Goal: Task Accomplishment & Management: Manage account settings

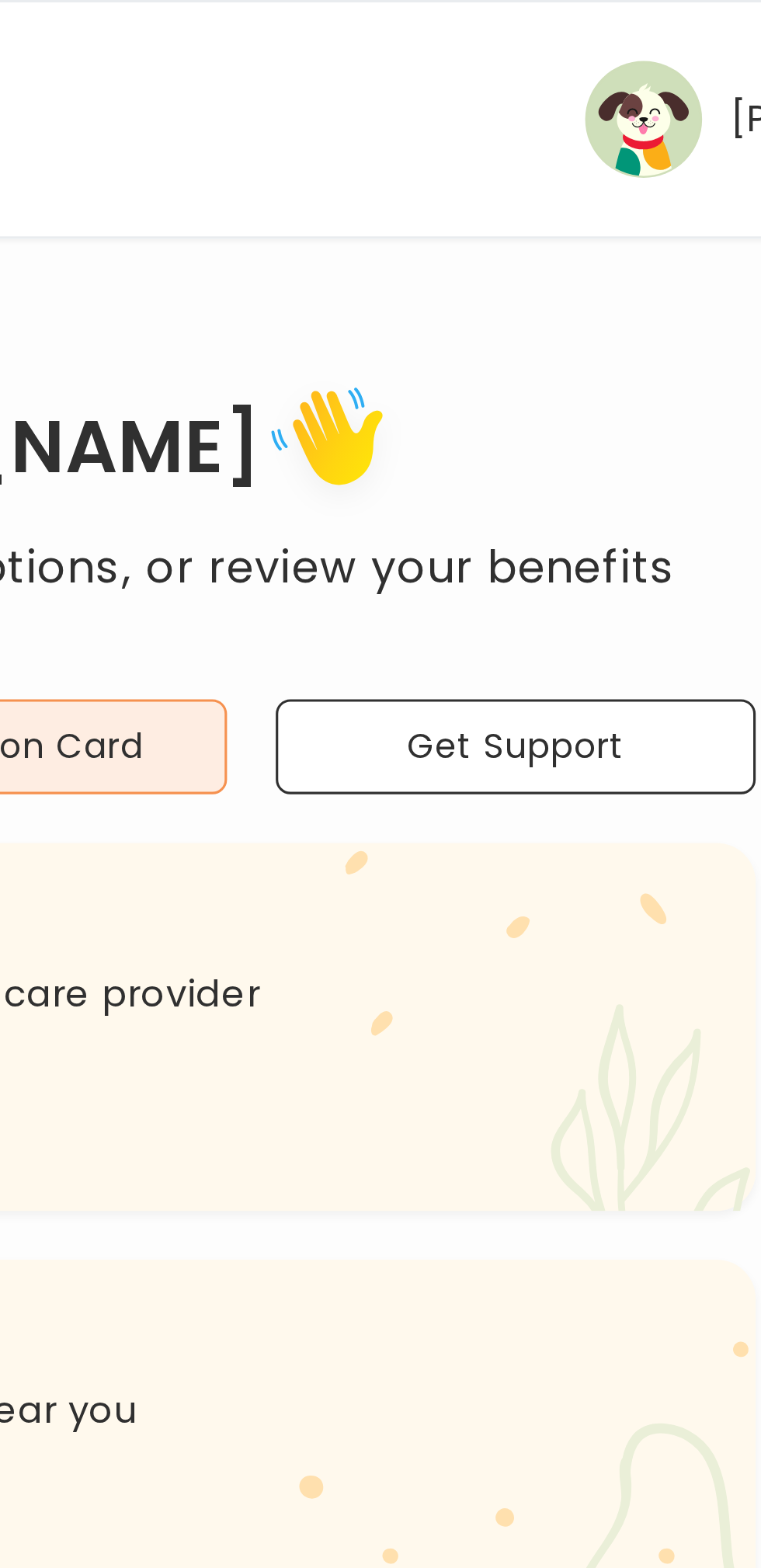
click at [598, 30] on img "button" at bounding box center [590, 38] width 37 height 37
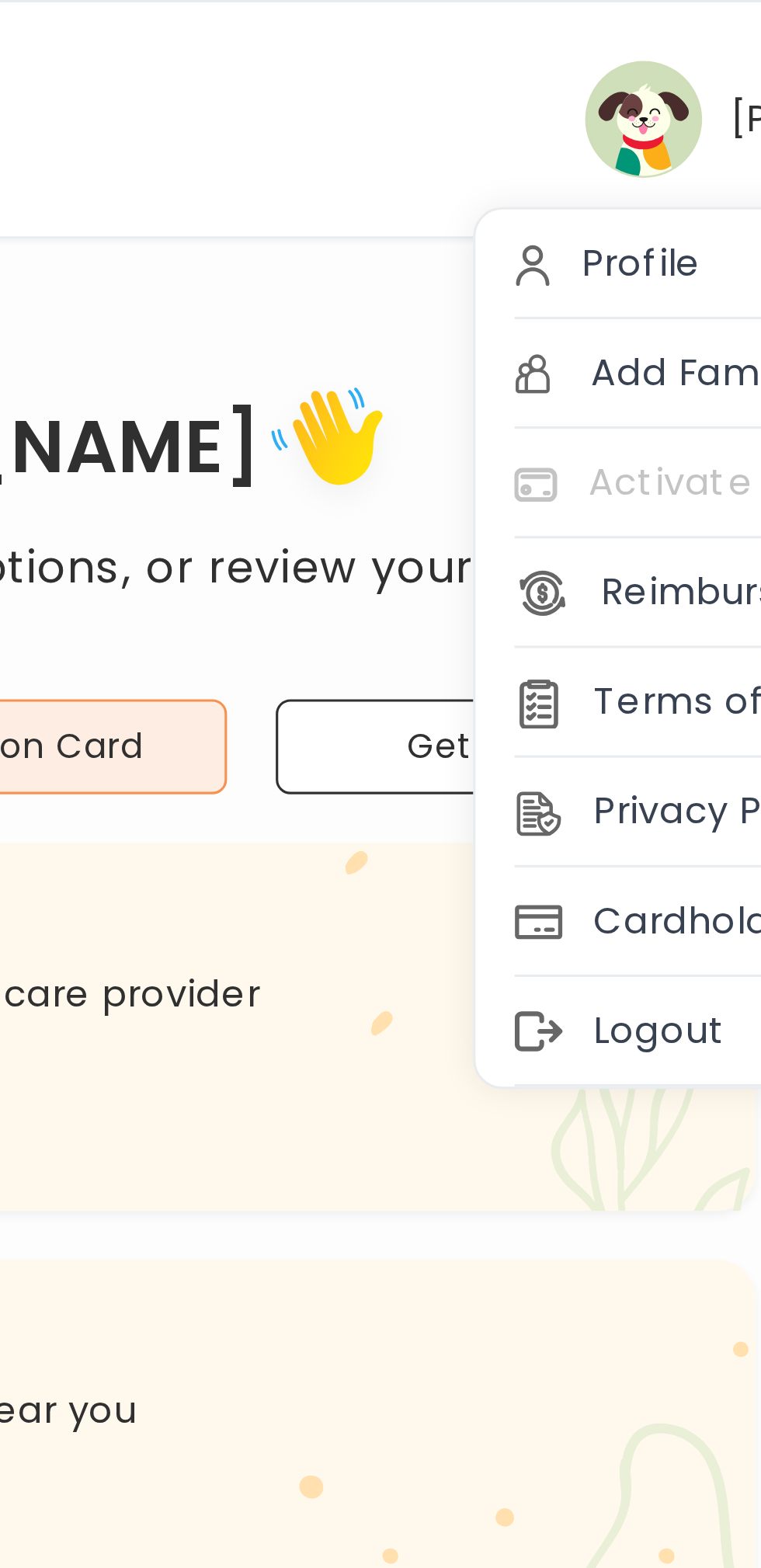
click at [598, 323] on div "Logout" at bounding box center [632, 329] width 192 height 35
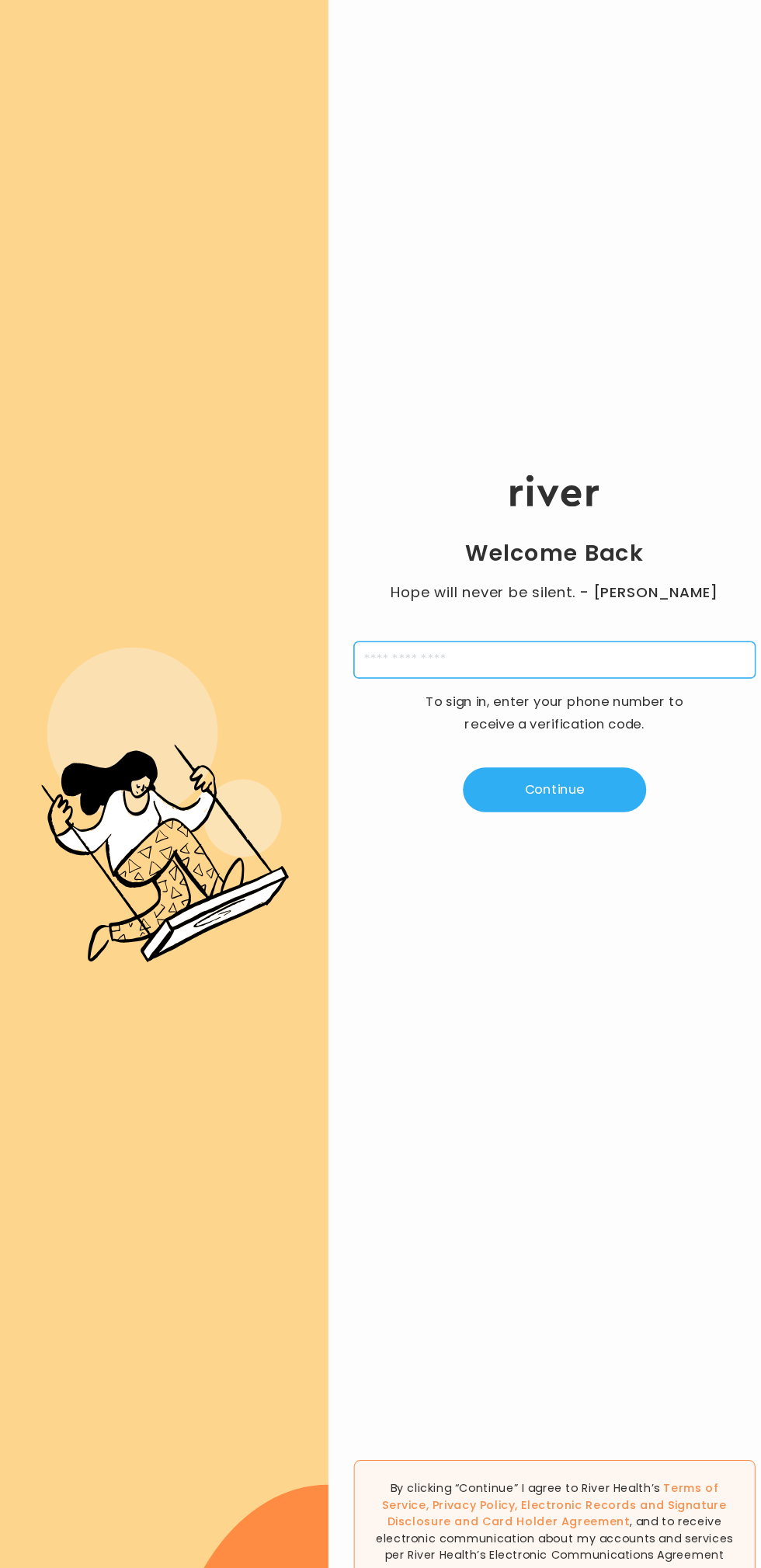
click at [524, 633] on input "tel" at bounding box center [540, 642] width 391 height 36
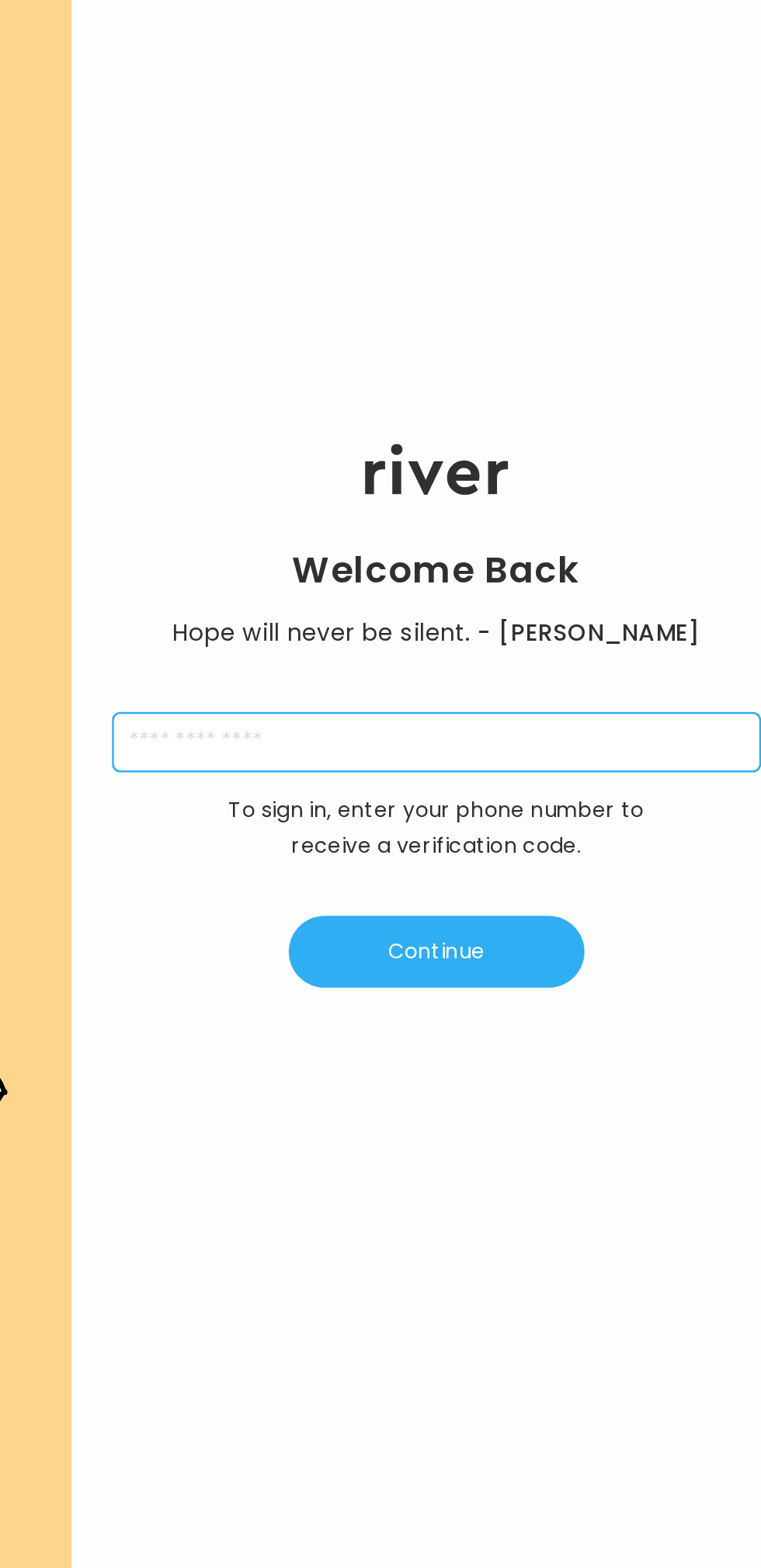
type input "**********"
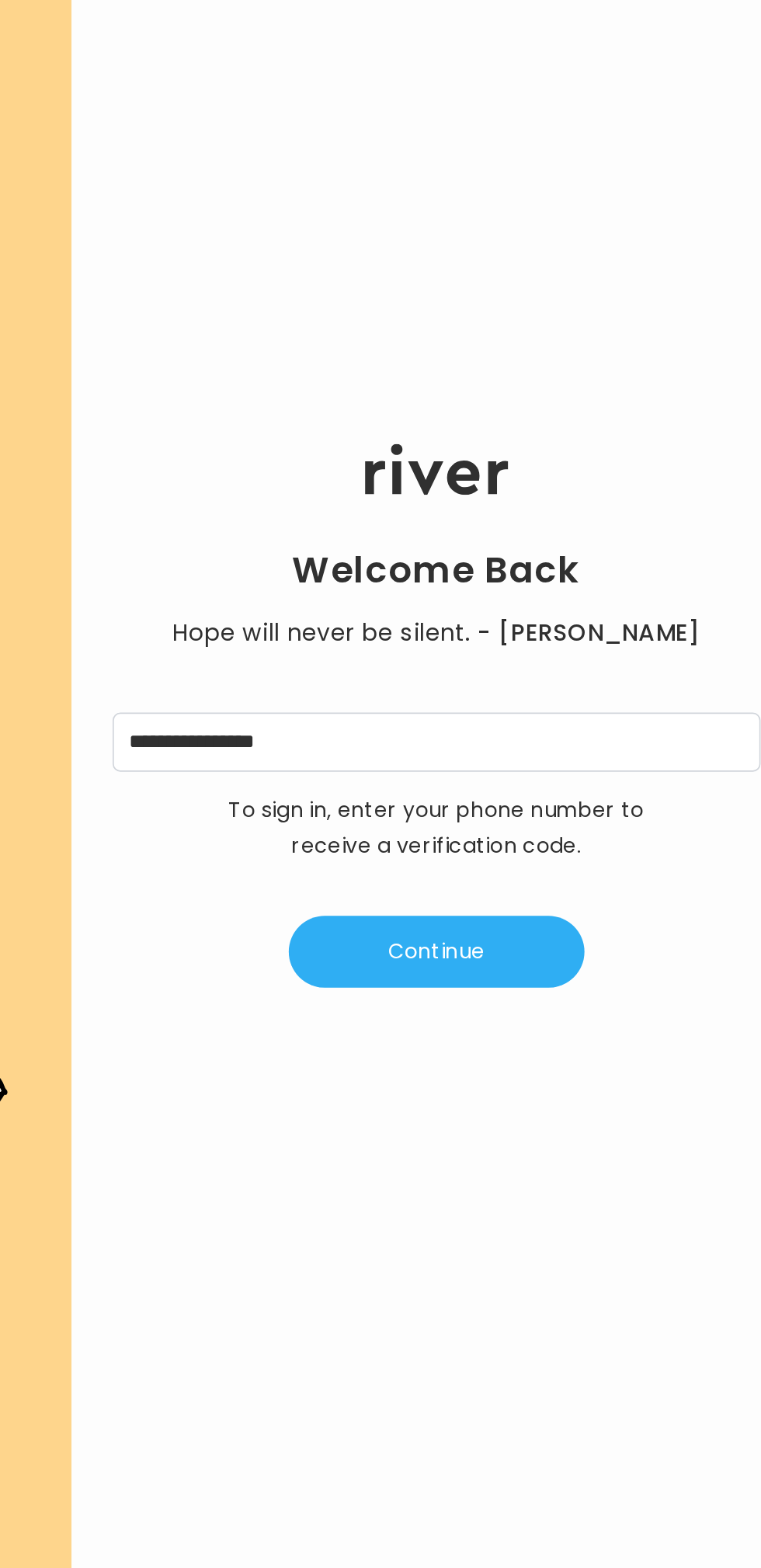
click at [571, 767] on button "Continue" at bounding box center [540, 769] width 178 height 43
click at [603, 432] on div "Welcome Back Hope will never be silent. - Harvey Milk A 4 digit code was sent t…" at bounding box center [540, 628] width 441 height 940
click at [464, 648] on input "tel" at bounding box center [463, 642] width 36 height 36
click at [469, 638] on input "tel" at bounding box center [463, 642] width 36 height 36
click at [564, 774] on button "Verify" at bounding box center [540, 769] width 178 height 43
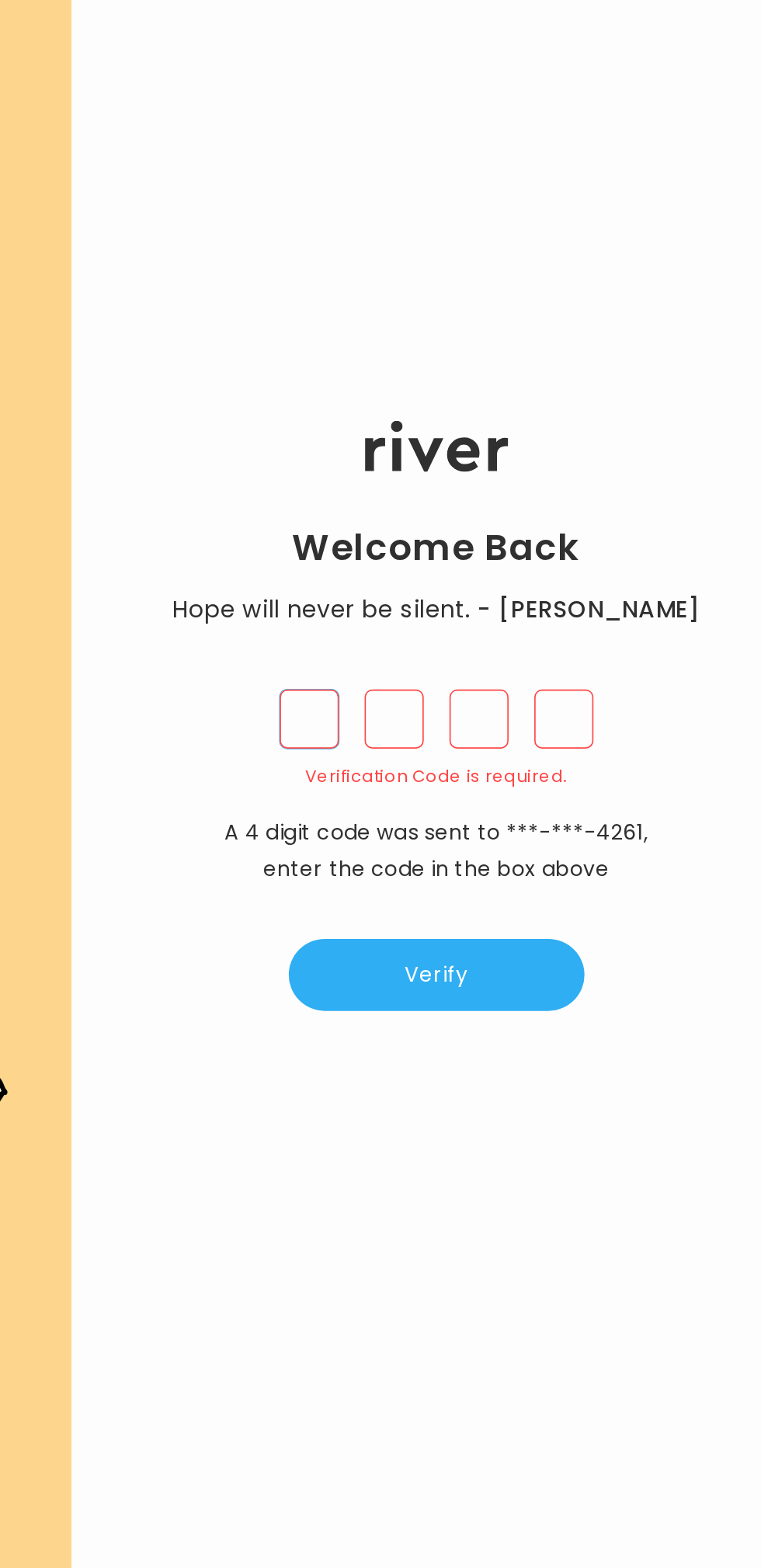
click at [463, 637] on input "tel" at bounding box center [463, 629] width 36 height 36
type input "*"
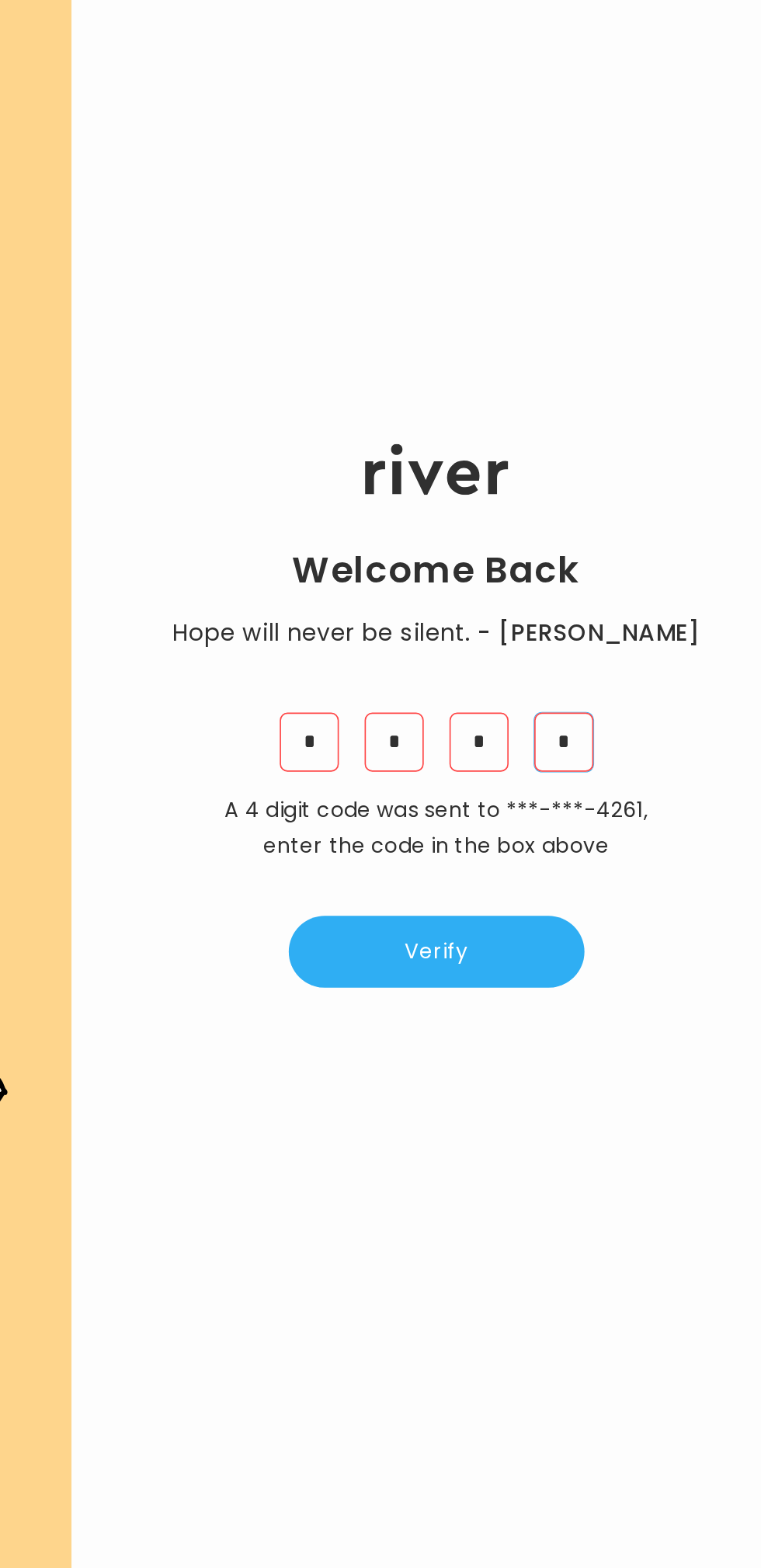
type input "*"
click at [570, 780] on button "Verify" at bounding box center [540, 769] width 178 height 43
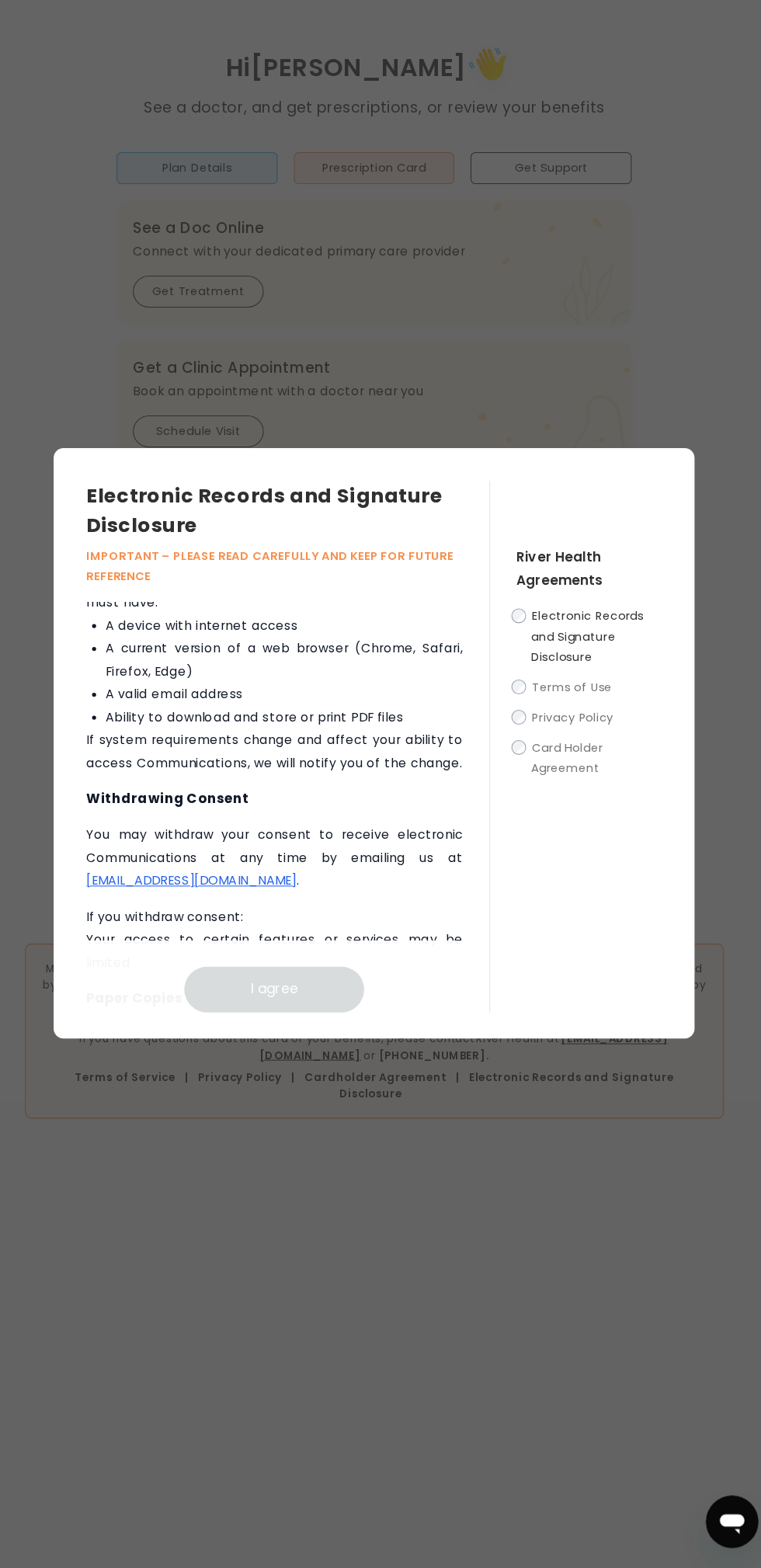
scroll to position [1073, 0]
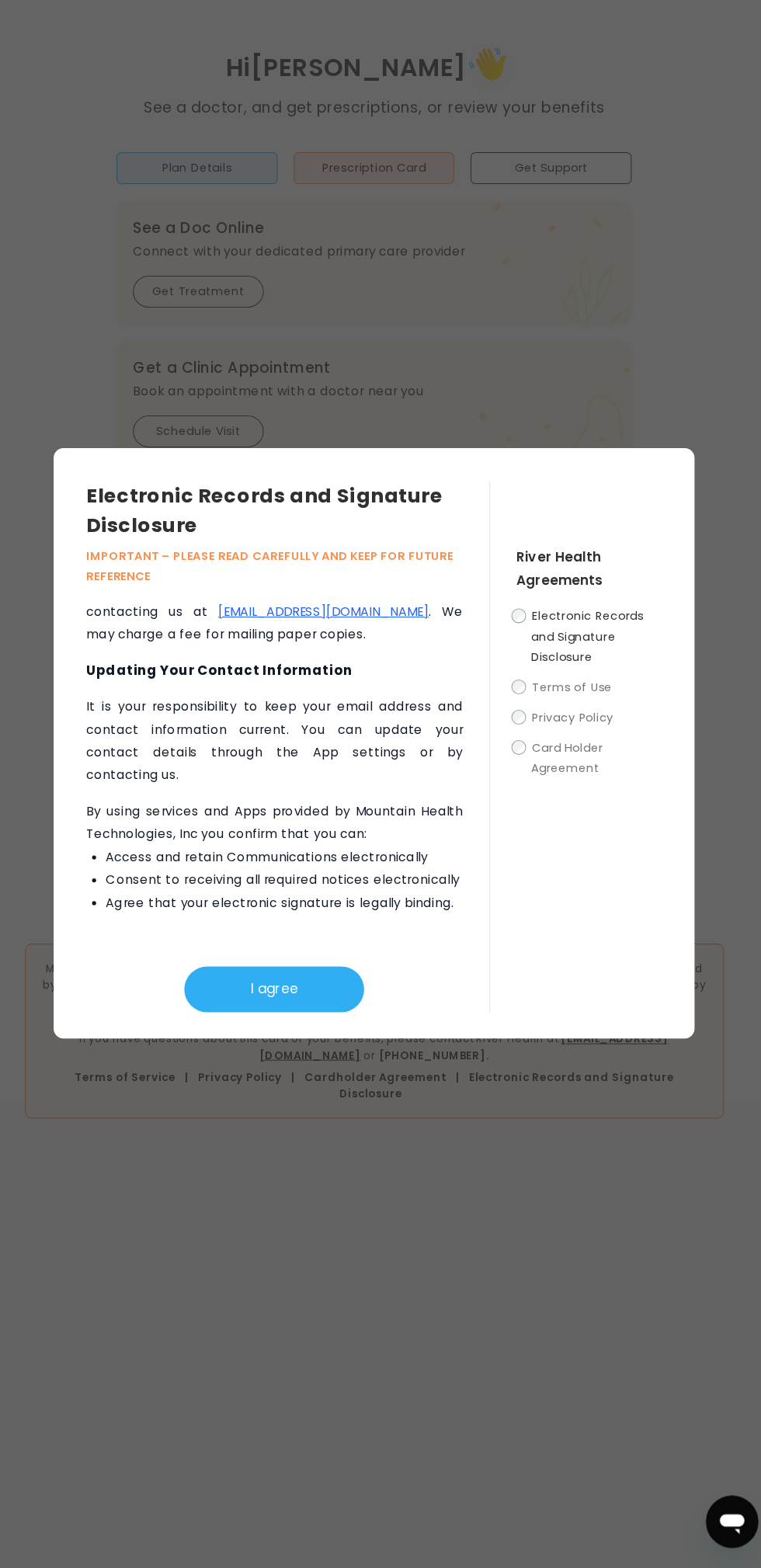
click at [312, 1013] on button "I agree" at bounding box center [286, 1018] width 170 height 43
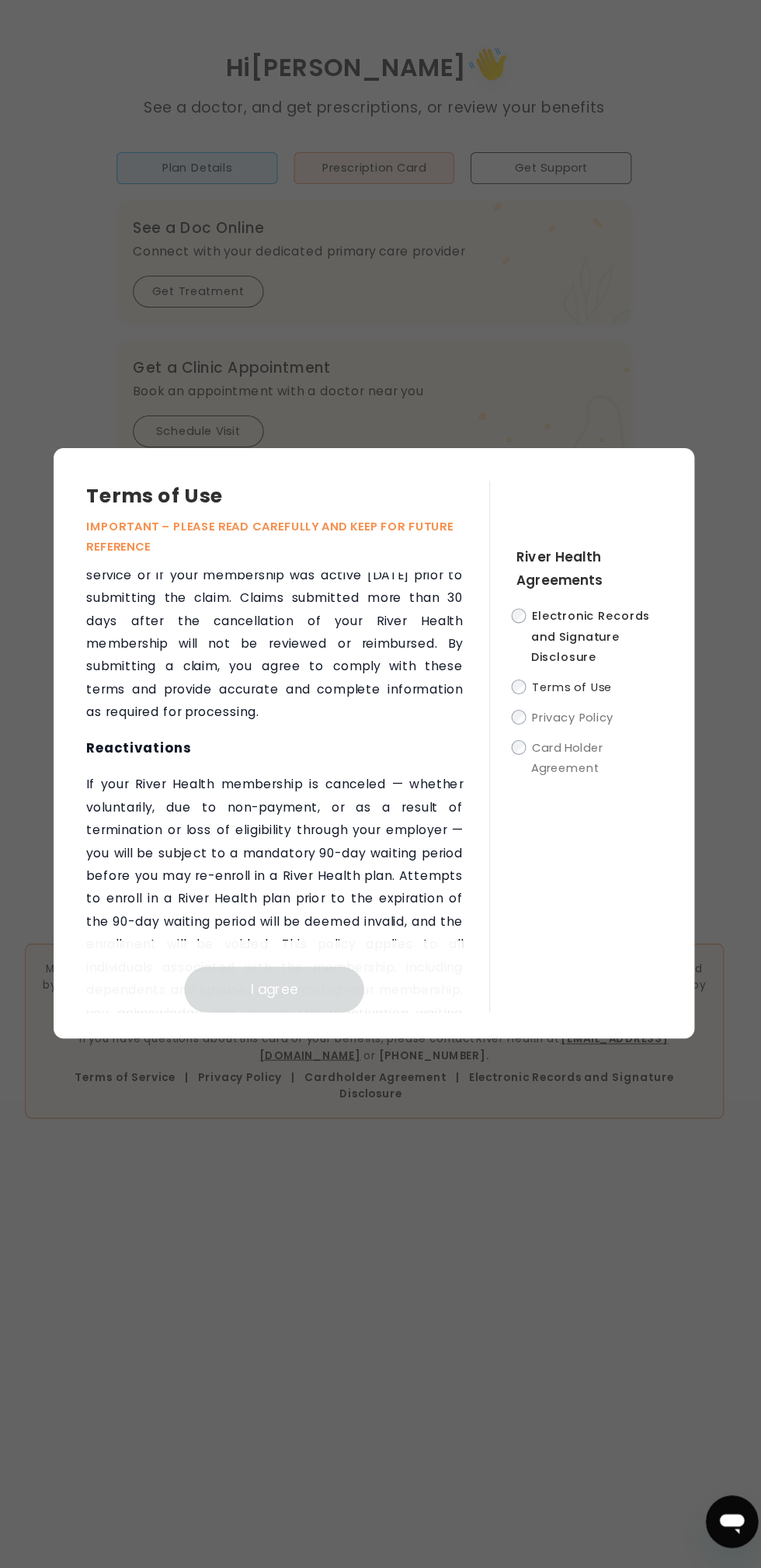
scroll to position [3149, 0]
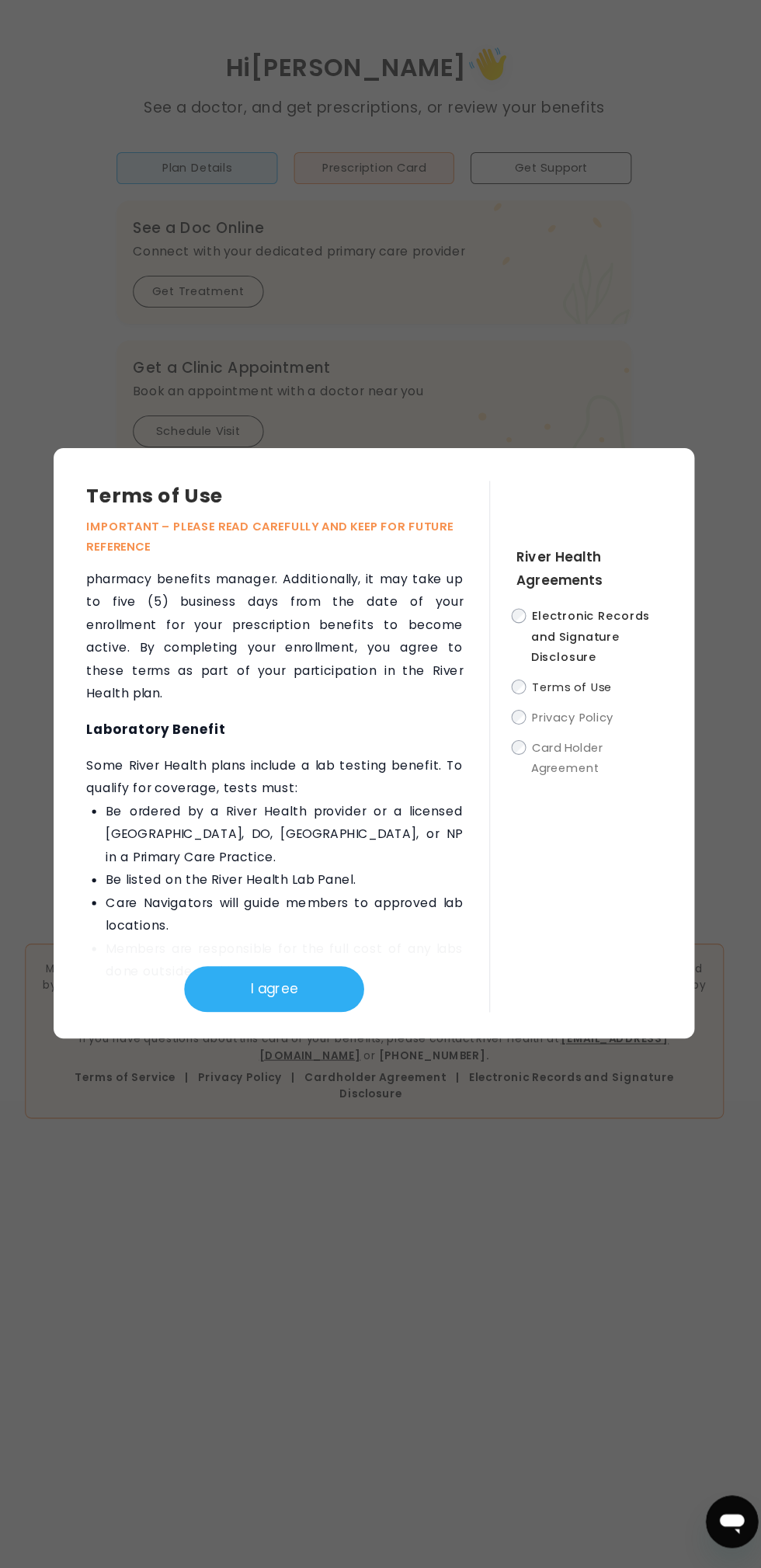
click at [322, 1023] on button "I agree" at bounding box center [286, 1018] width 170 height 43
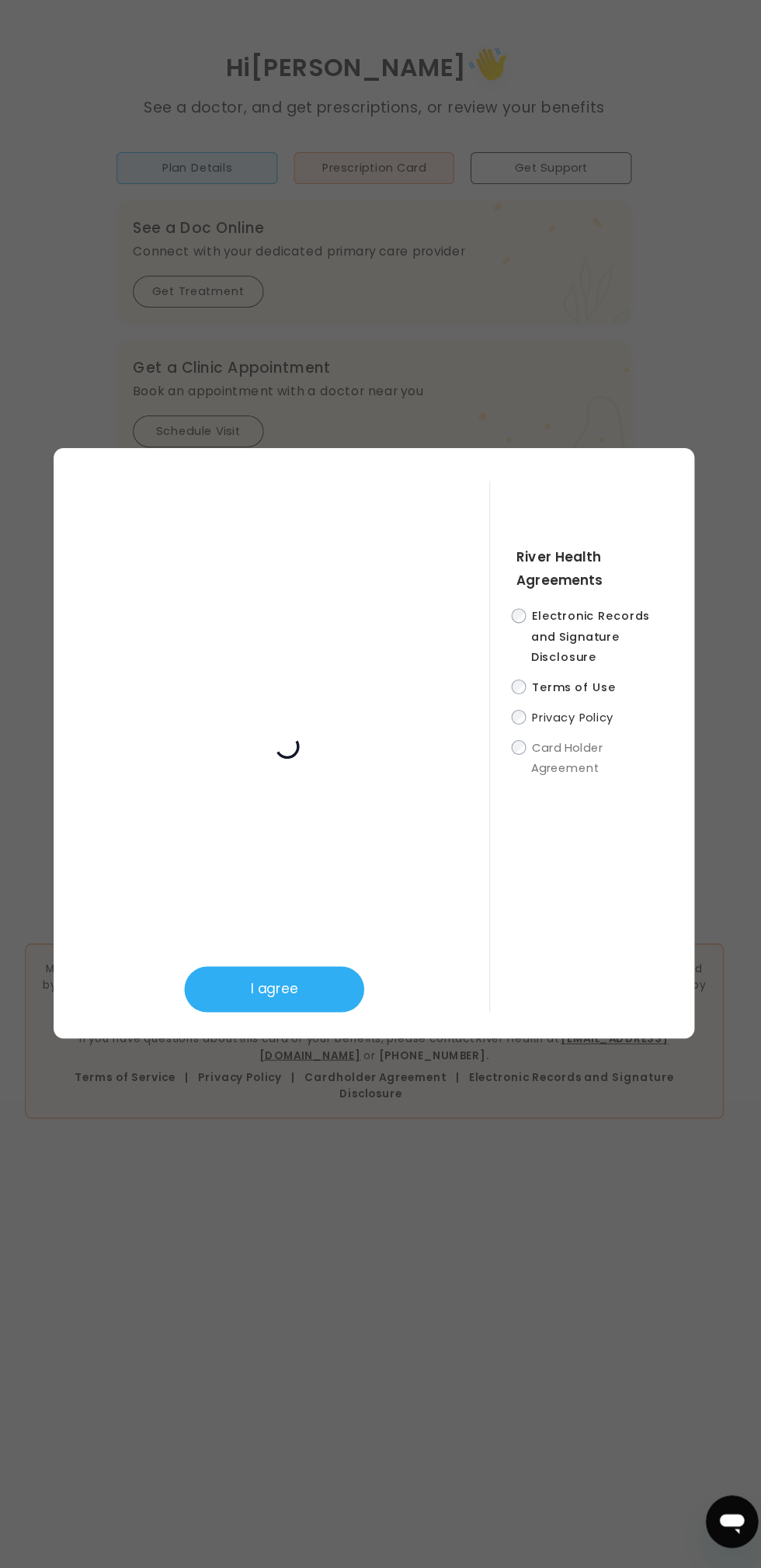
click at [322, 1023] on button "I agree" at bounding box center [286, 1018] width 170 height 43
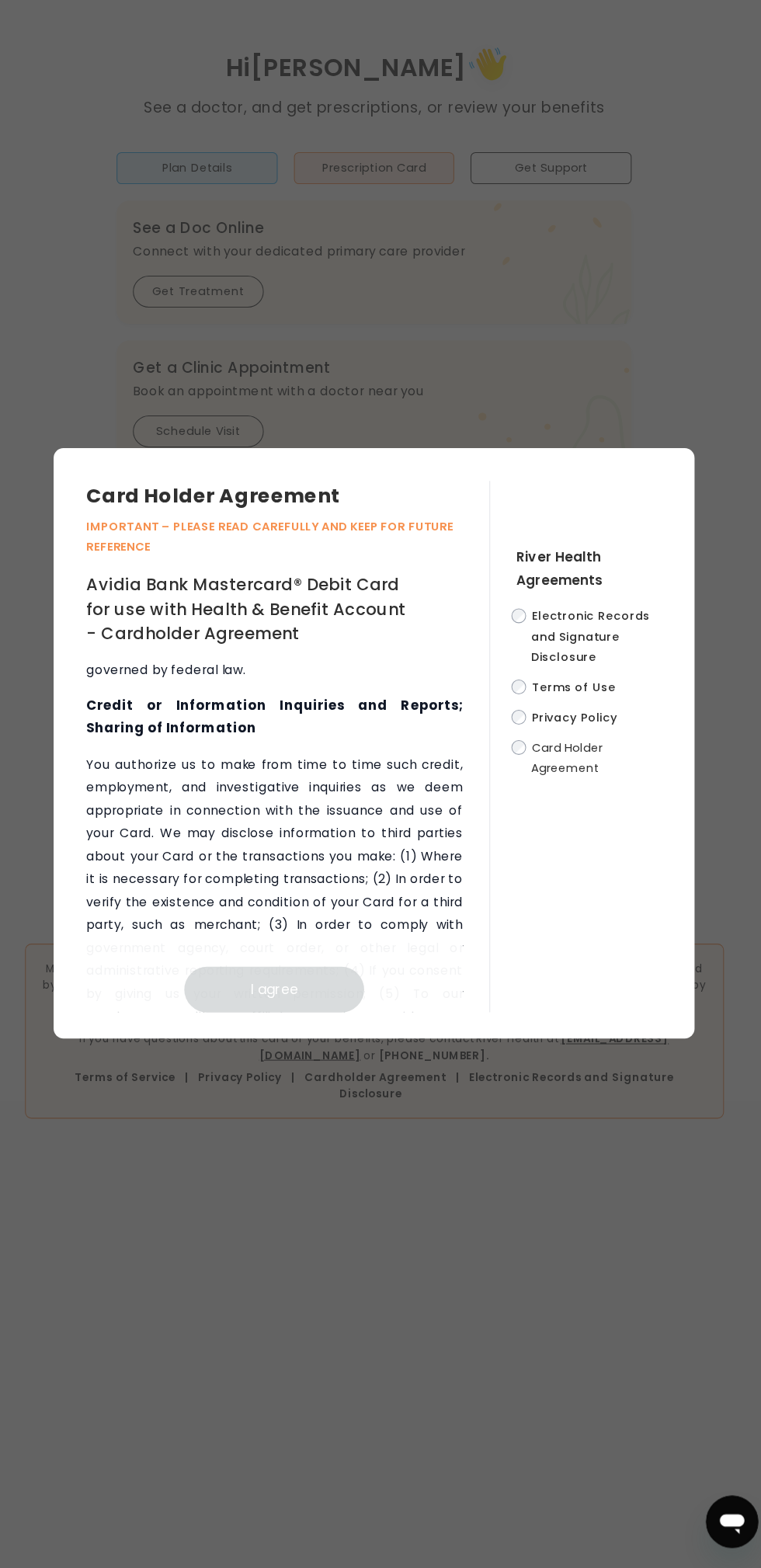
scroll to position [11950, 0]
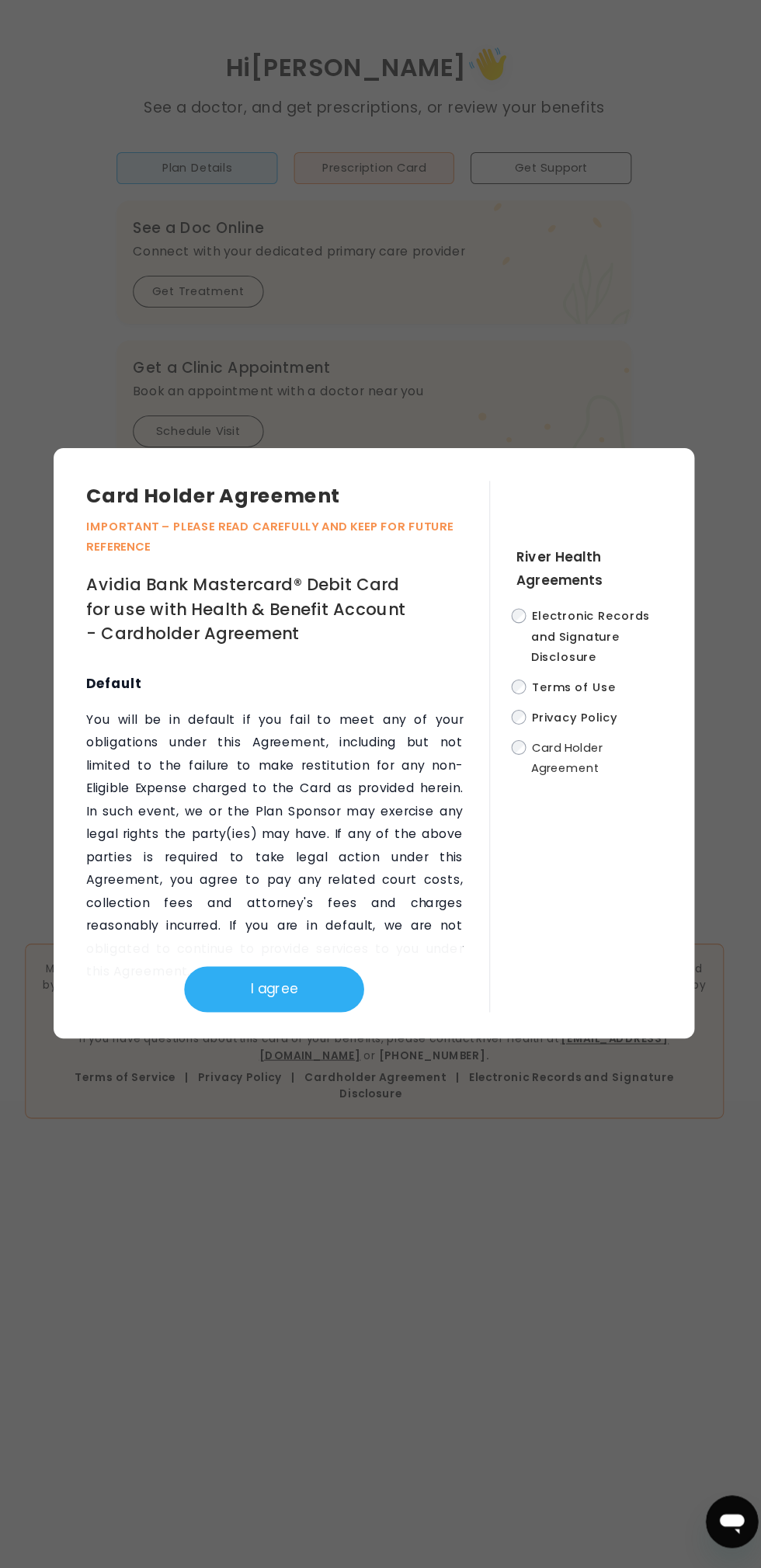
click at [320, 1014] on button "I agree" at bounding box center [286, 1018] width 170 height 43
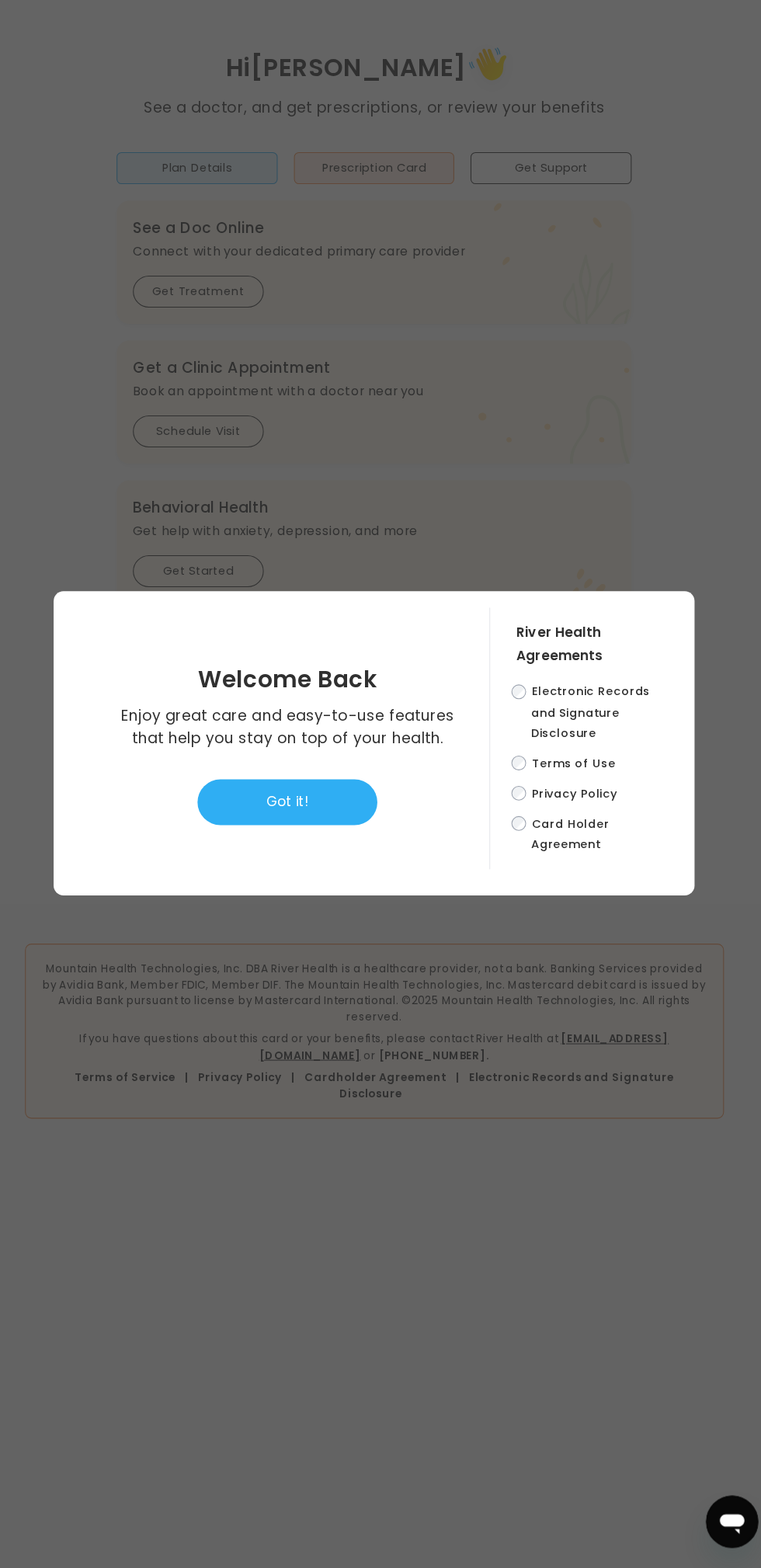
click at [324, 856] on button "Got it!" at bounding box center [298, 839] width 170 height 43
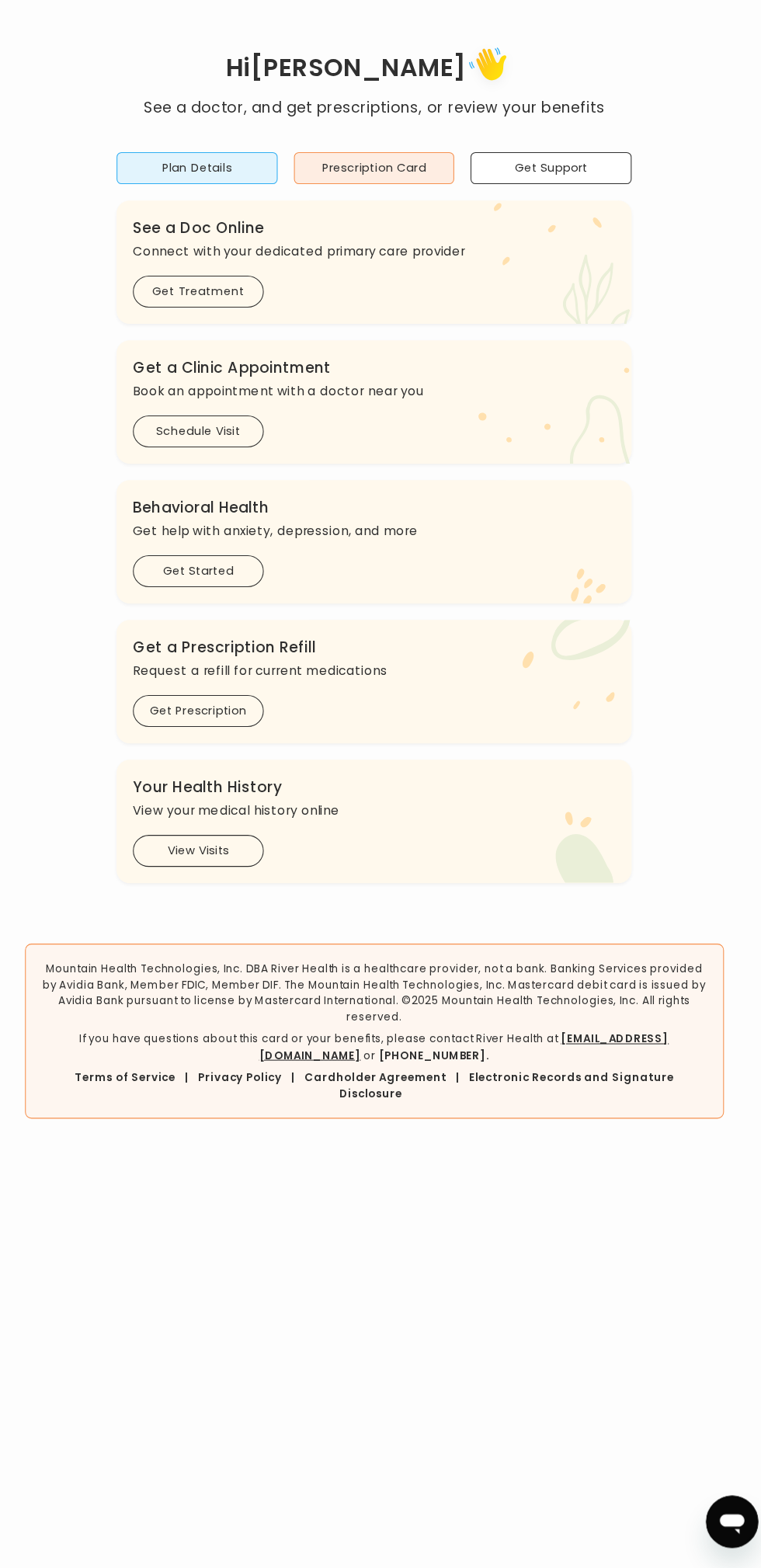
click at [404, 234] on button "Prescription Card" at bounding box center [380, 238] width 153 height 30
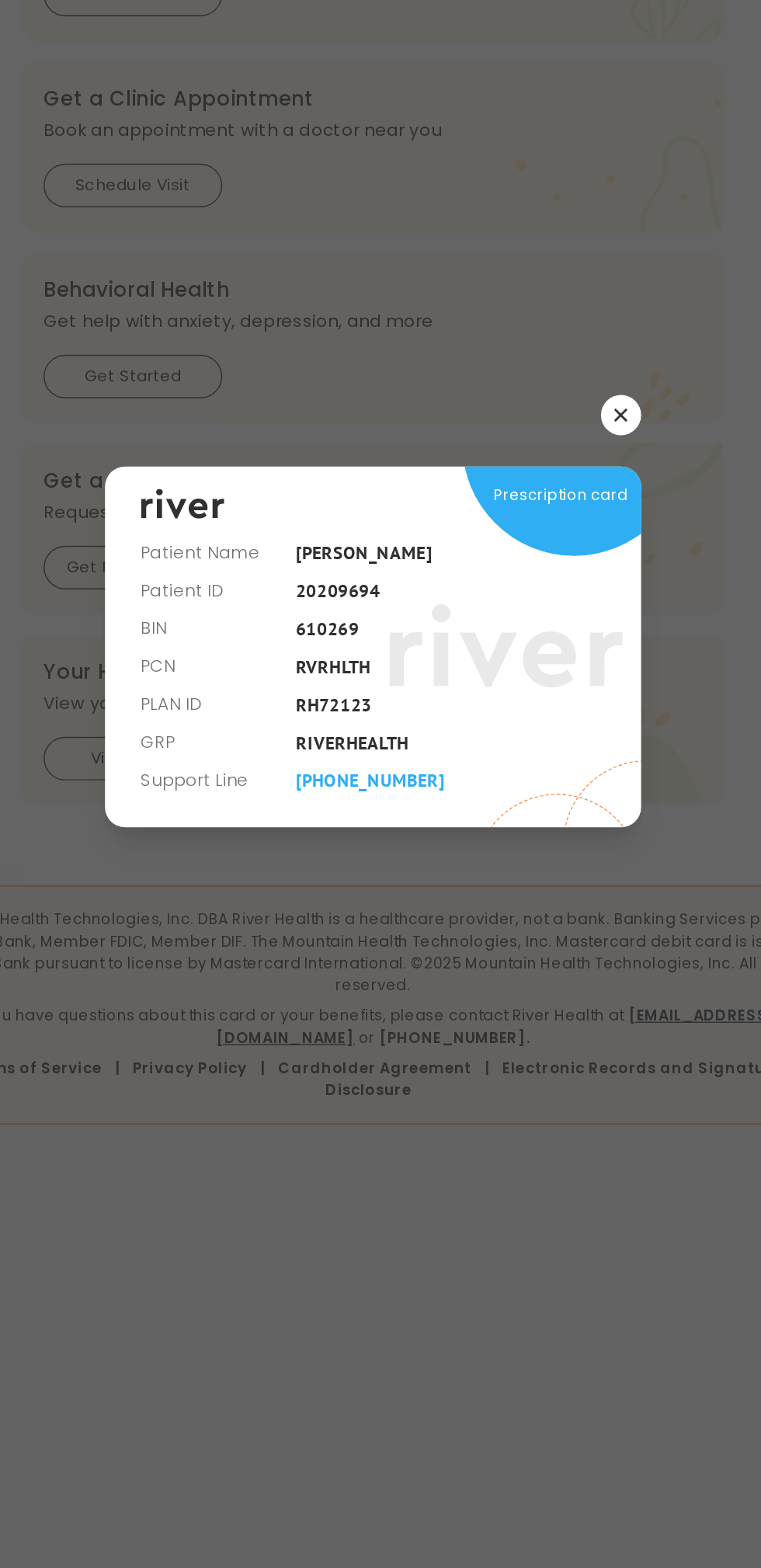
click at [553, 645] on icon "button" at bounding box center [553, 648] width 10 height 10
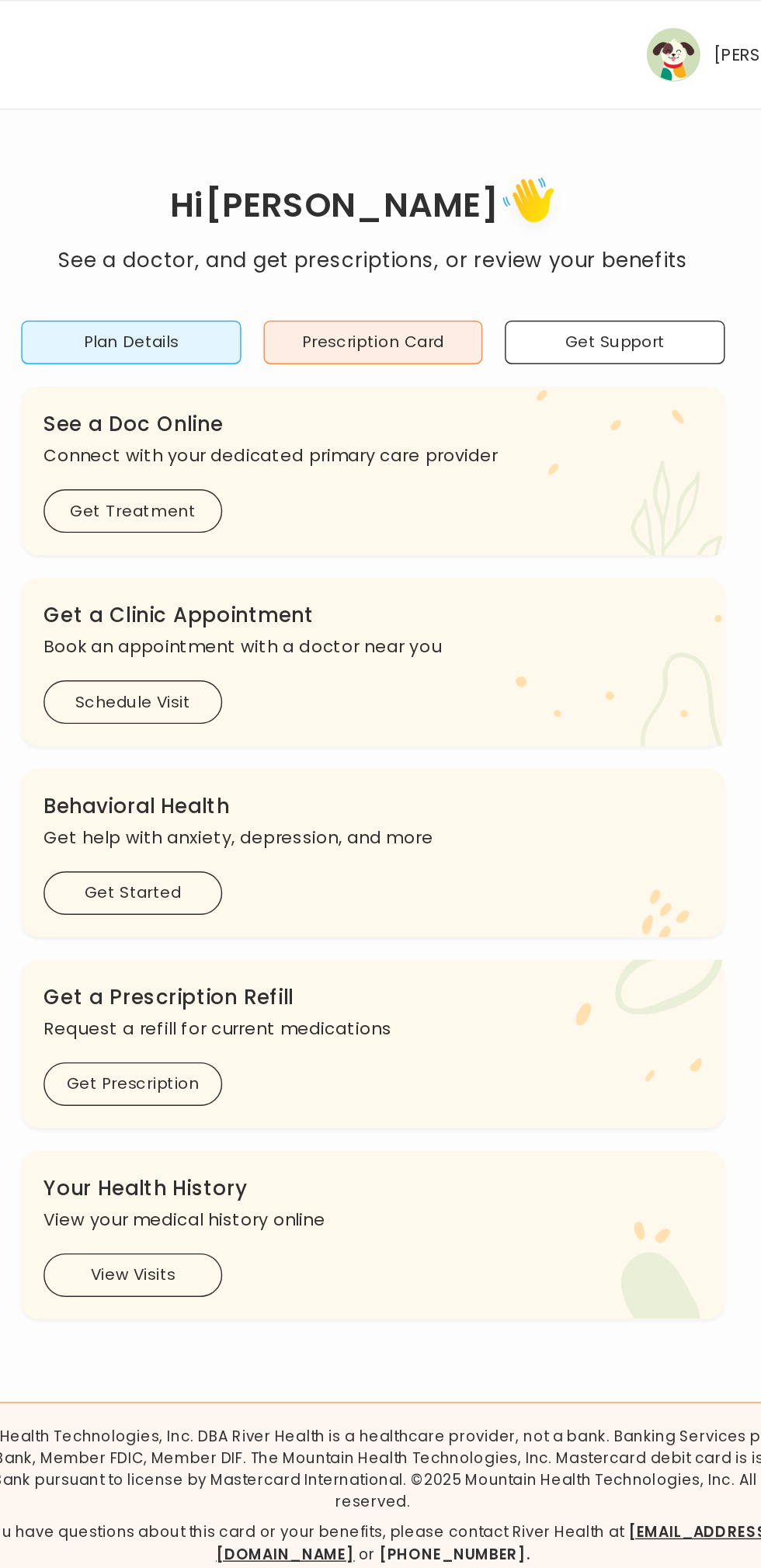
click at [410, 239] on button "Prescription Card" at bounding box center [380, 238] width 153 height 30
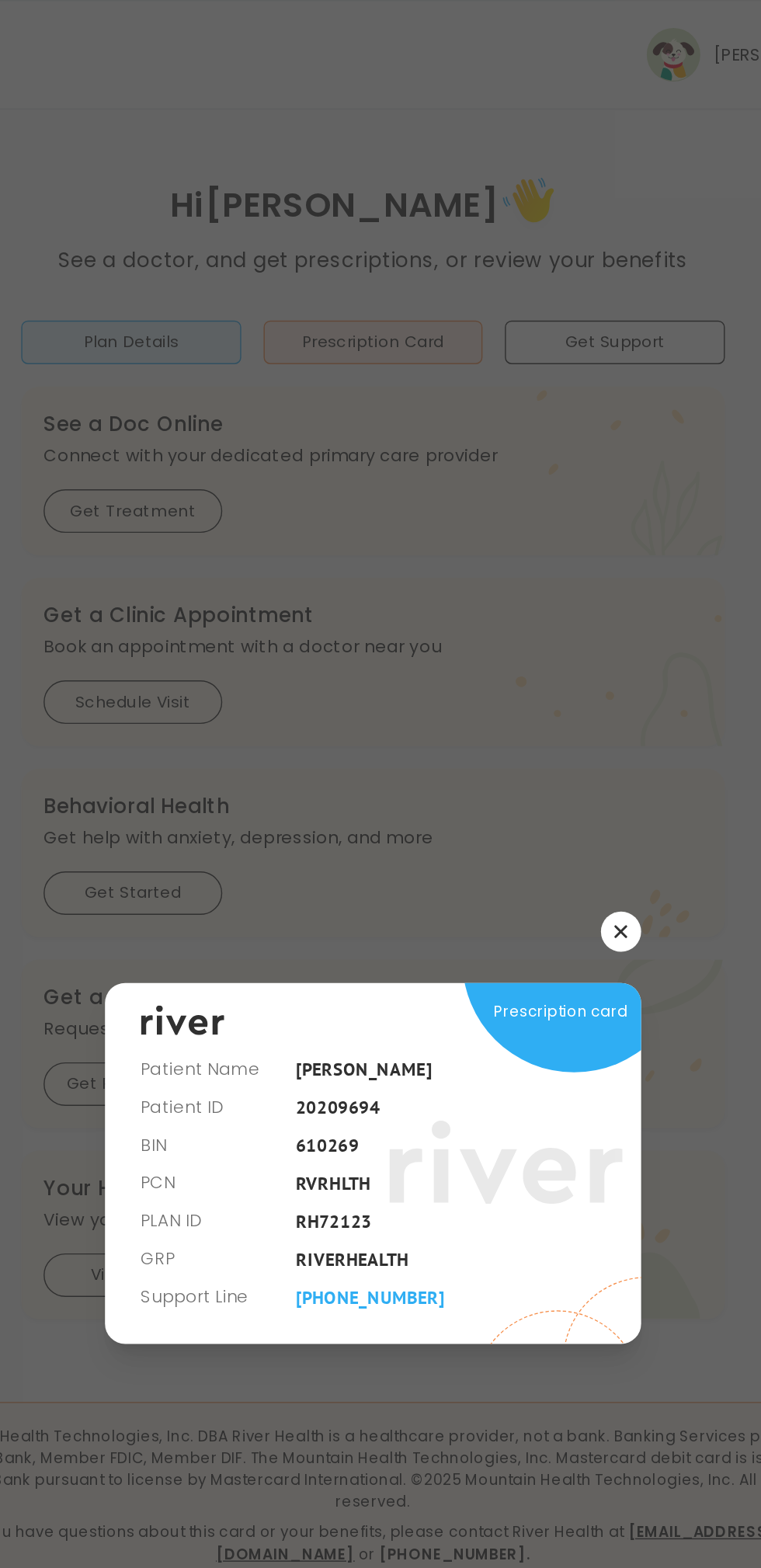
click at [553, 650] on icon "button" at bounding box center [553, 648] width 10 height 10
